Goal: Task Accomplishment & Management: Use online tool/utility

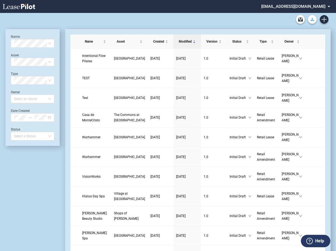
click at [311, 20] on use "Download Blank Form" at bounding box center [312, 19] width 4 height 3
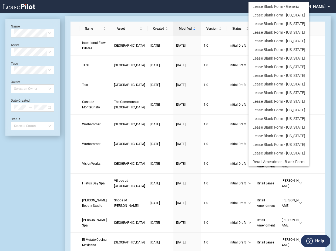
click at [219, 5] on md-backdrop at bounding box center [168, 132] width 336 height 264
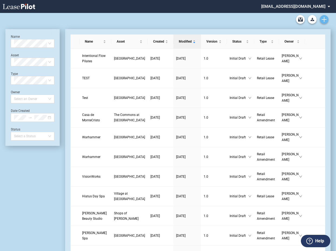
click at [322, 19] on use "Create new document" at bounding box center [324, 19] width 5 height 5
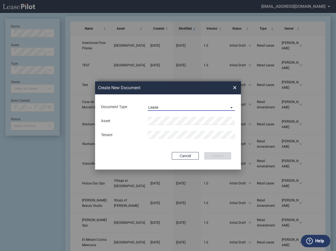
click at [228, 105] on span "Document Type: \aLease\a" at bounding box center [230, 107] width 6 height 5
click at [151, 107] on div "Lease" at bounding box center [153, 107] width 11 height 6
click at [108, 118] on div "Asset" at bounding box center [168, 121] width 140 height 8
click at [123, 120] on div "Asset" at bounding box center [121, 121] width 47 height 5
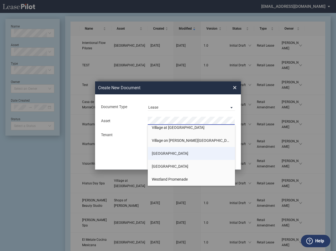
scroll to position [871, 0]
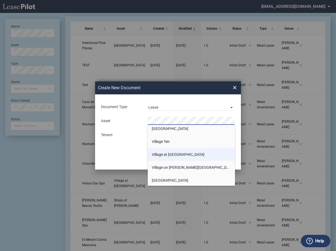
click at [167, 152] on li "Village at [GEOGRAPHIC_DATA]" at bounding box center [191, 154] width 87 height 13
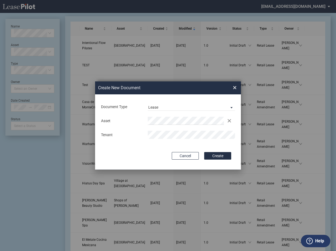
click at [234, 86] on span "×" at bounding box center [235, 87] width 4 height 9
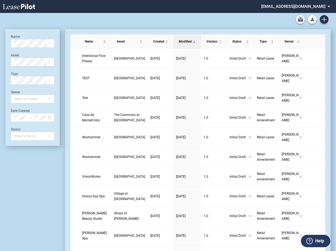
scroll to position [13, 0]
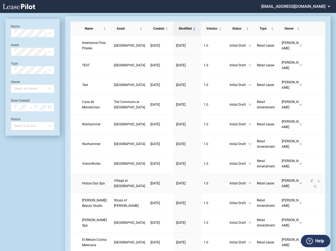
click at [89, 185] on span "Hiatus Day Spa" at bounding box center [93, 184] width 23 height 4
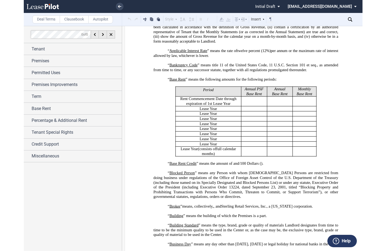
scroll to position [432, 0]
